Goal: Information Seeking & Learning: Learn about a topic

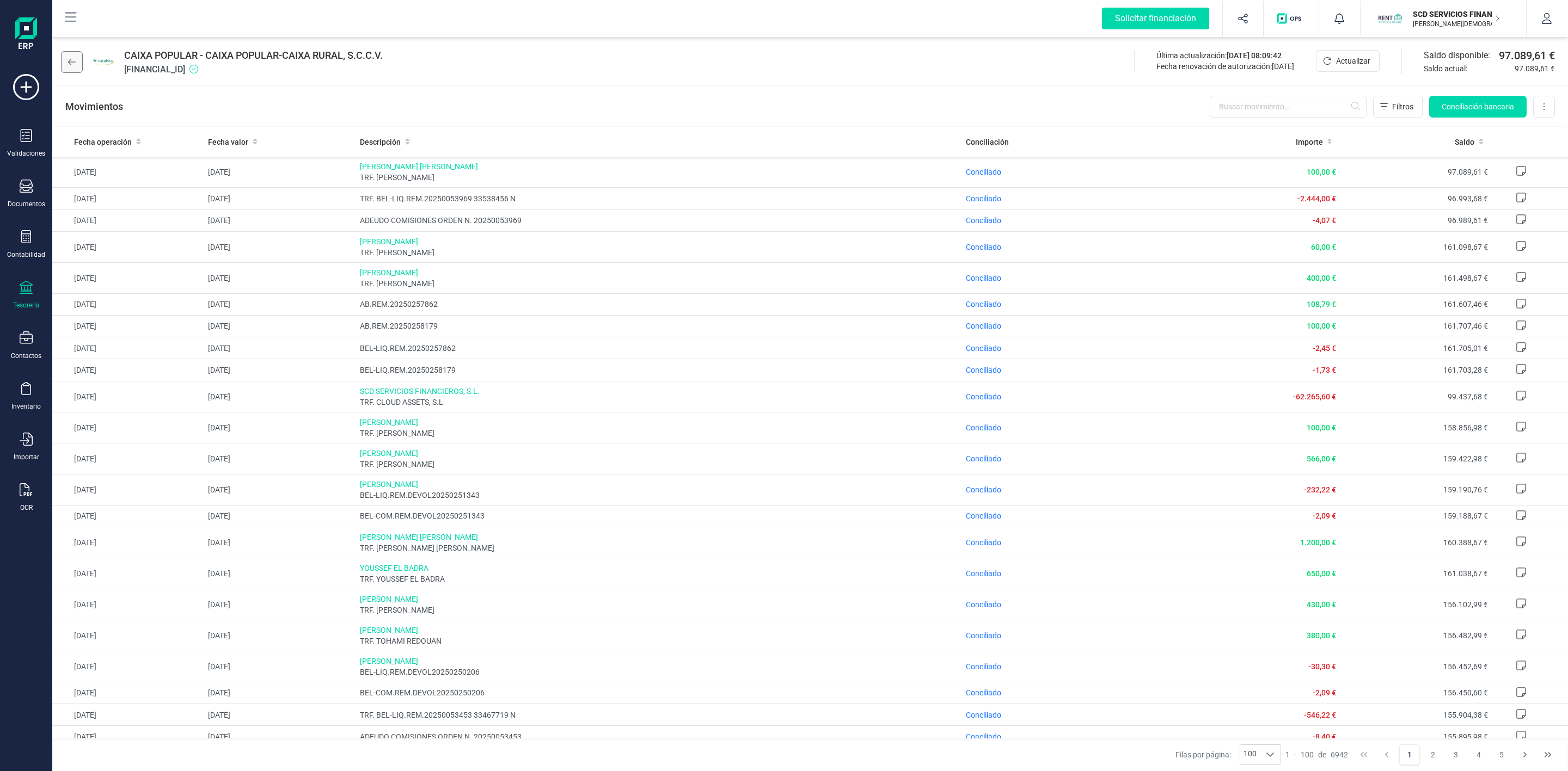
click at [71, 56] on button at bounding box center [72, 62] width 22 height 22
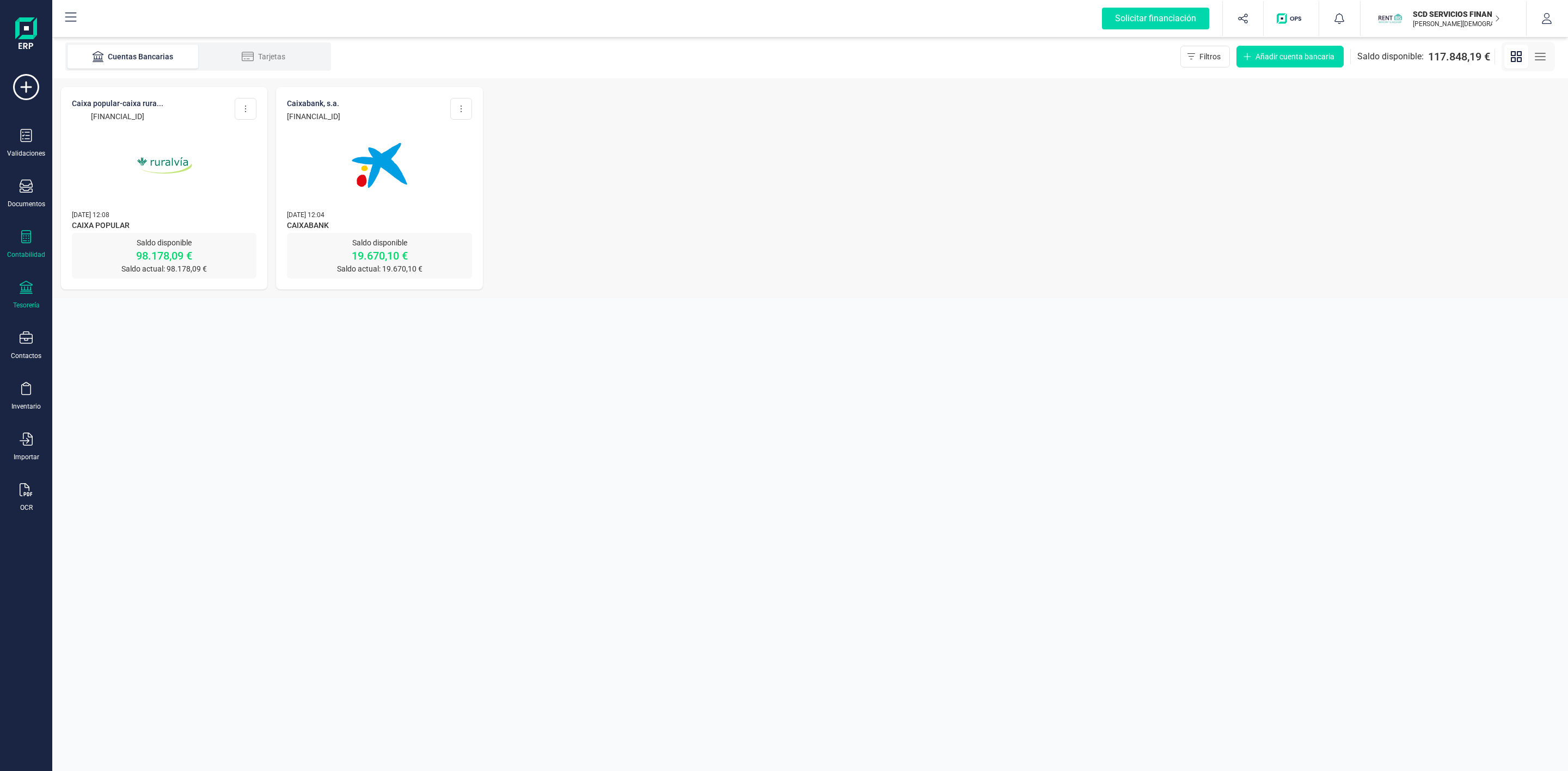
click at [20, 235] on icon at bounding box center [26, 236] width 13 height 13
click at [106, 277] on span "Préstamos" at bounding box center [117, 278] width 65 height 13
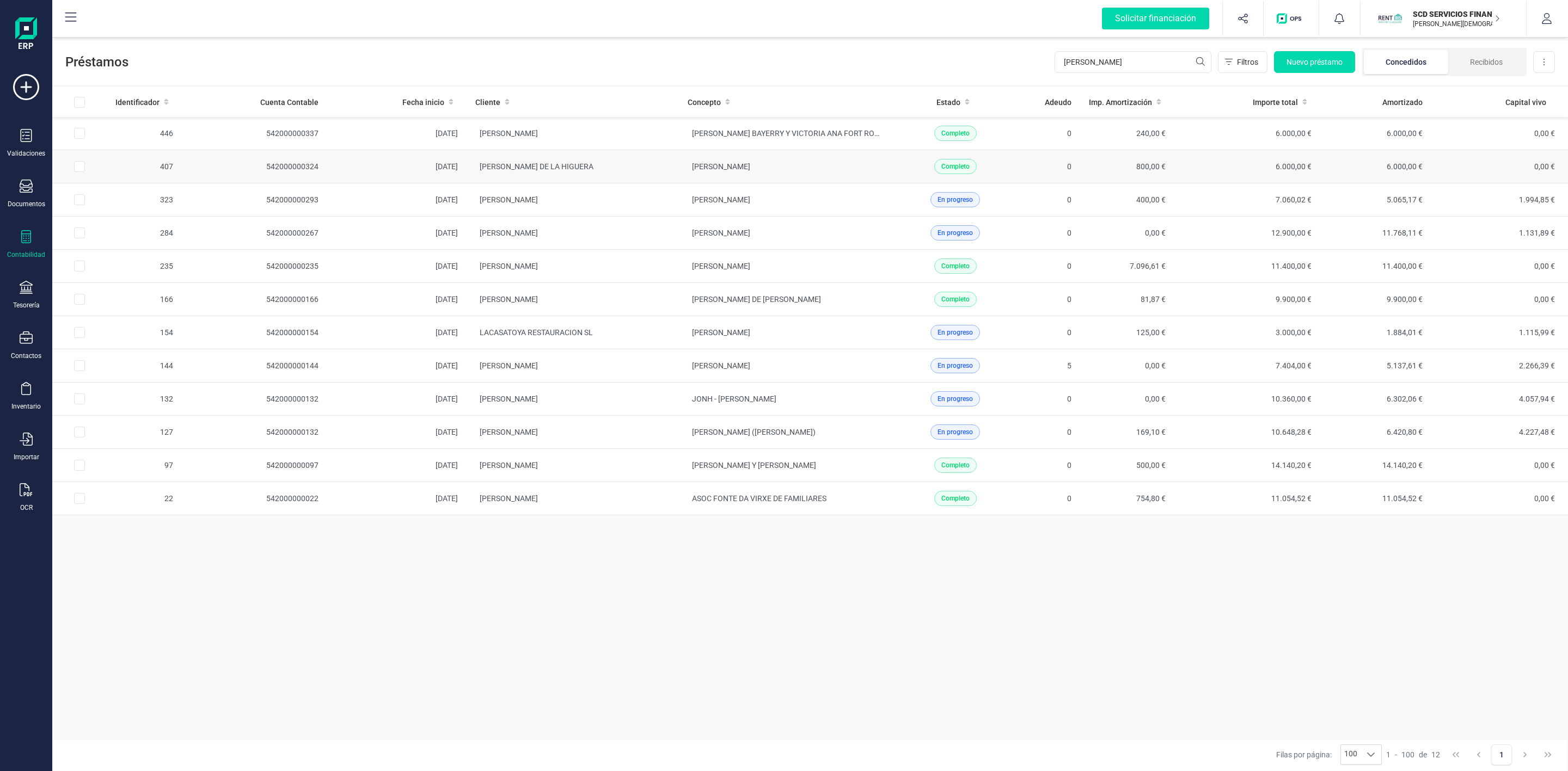
click at [621, 169] on td "[PERSON_NAME] DE LA HIGUERA" at bounding box center [573, 167] width 212 height 33
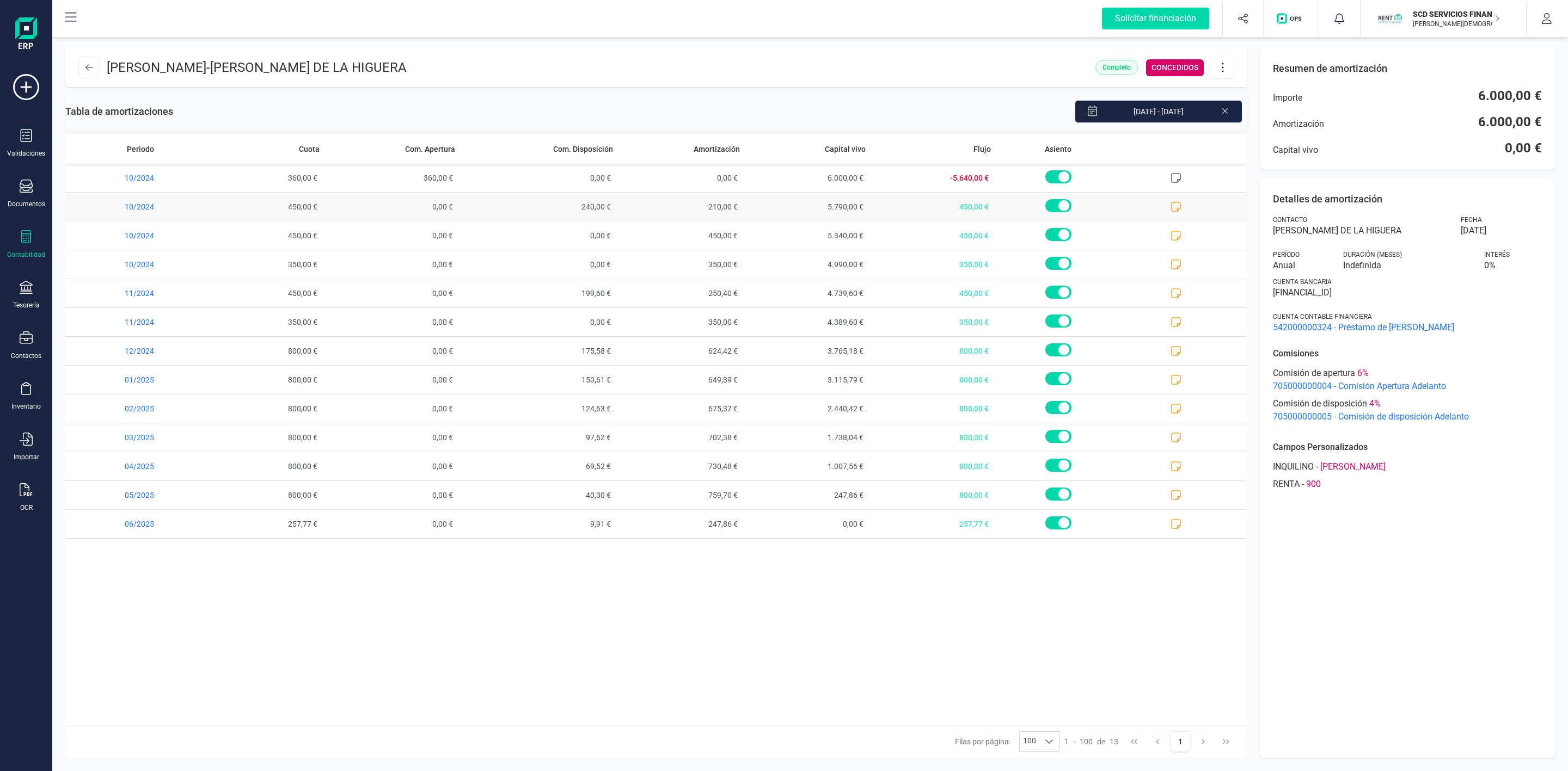
click at [1178, 208] on icon at bounding box center [1177, 207] width 10 height 10
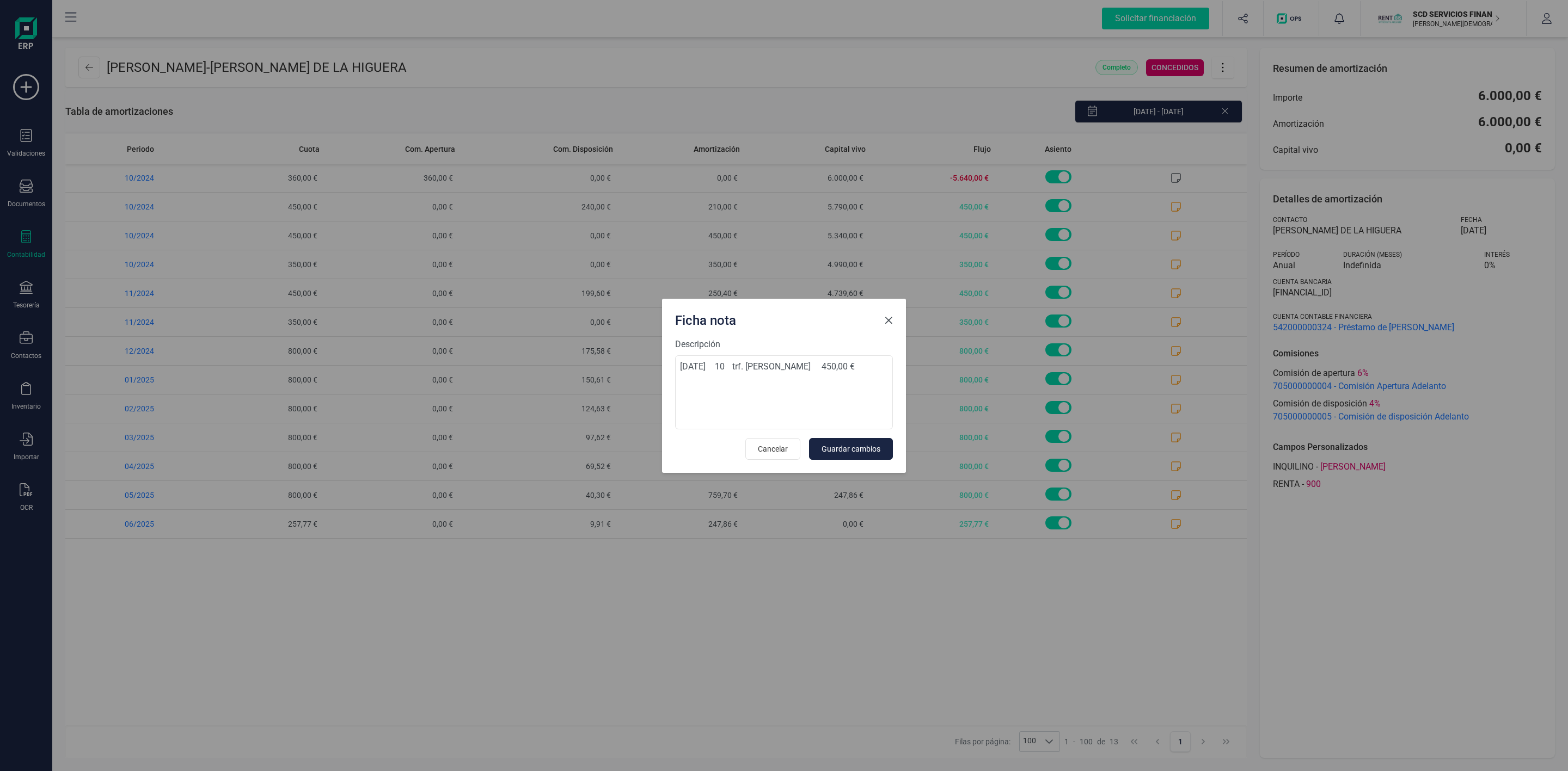
click at [891, 323] on span "Close" at bounding box center [889, 321] width 9 height 9
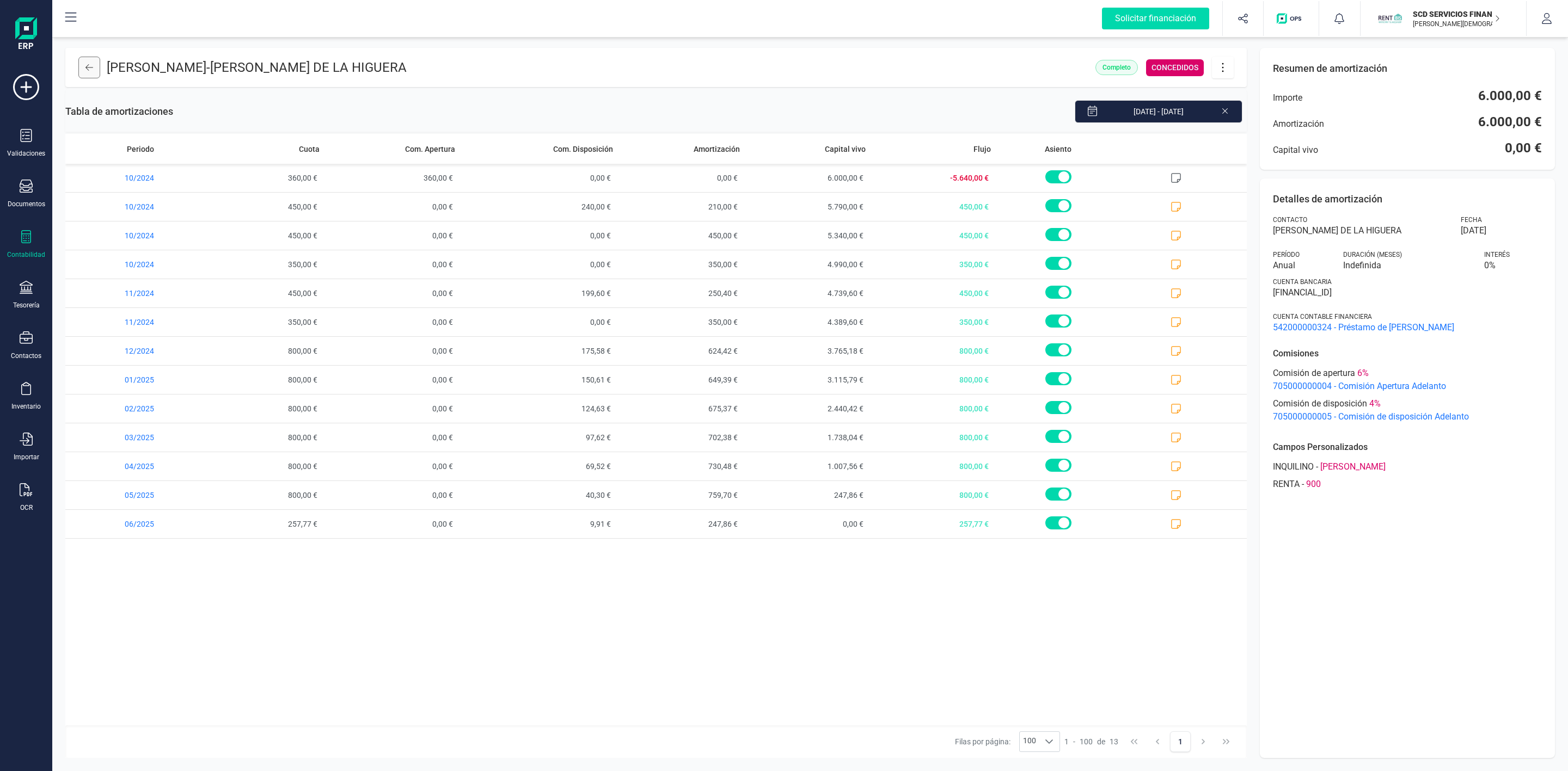
click at [92, 65] on icon at bounding box center [89, 68] width 8 height 9
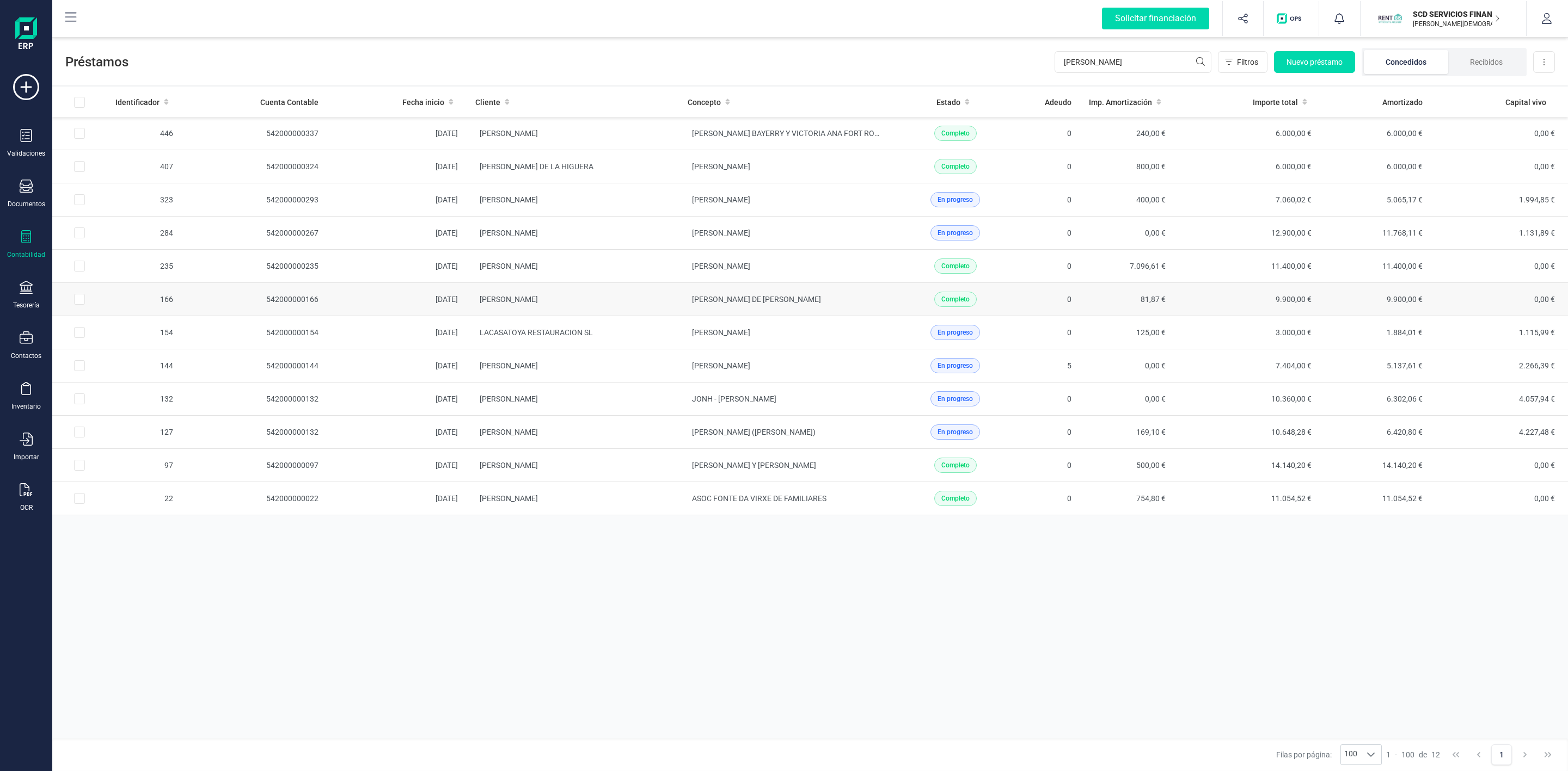
click at [607, 309] on td "[PERSON_NAME]" at bounding box center [573, 299] width 212 height 33
